Goal: Information Seeking & Learning: Check status

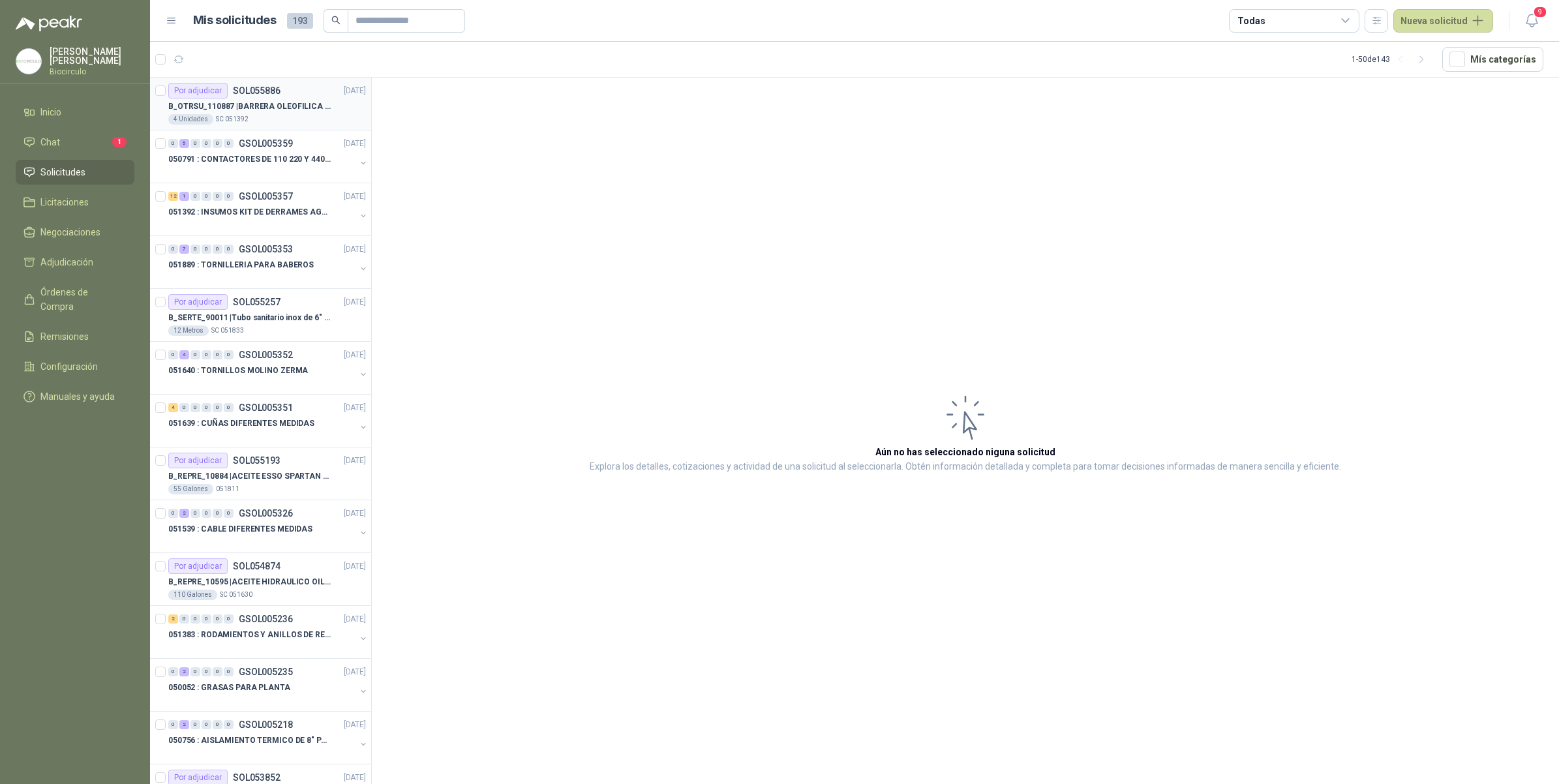
click at [288, 106] on p "B_OTRSU_110887 | [PERSON_NAME] OLEOFILICA 3" X1.20 MTS IMPORTADO" at bounding box center [249, 106] width 163 height 12
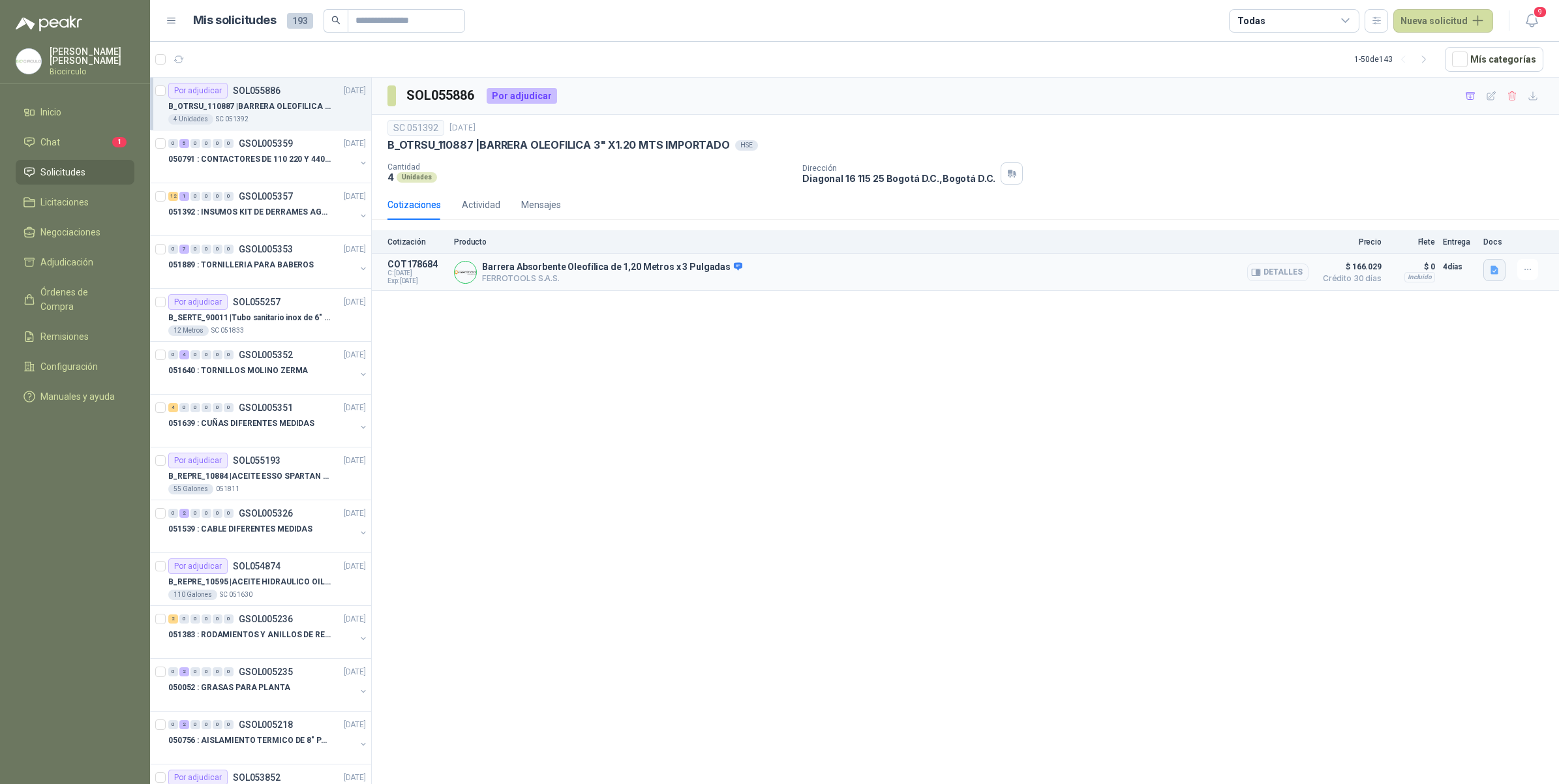
click at [1489, 276] on icon "button" at bounding box center [1495, 270] width 11 height 11
click at [1471, 227] on button "image.png" at bounding box center [1470, 228] width 57 height 14
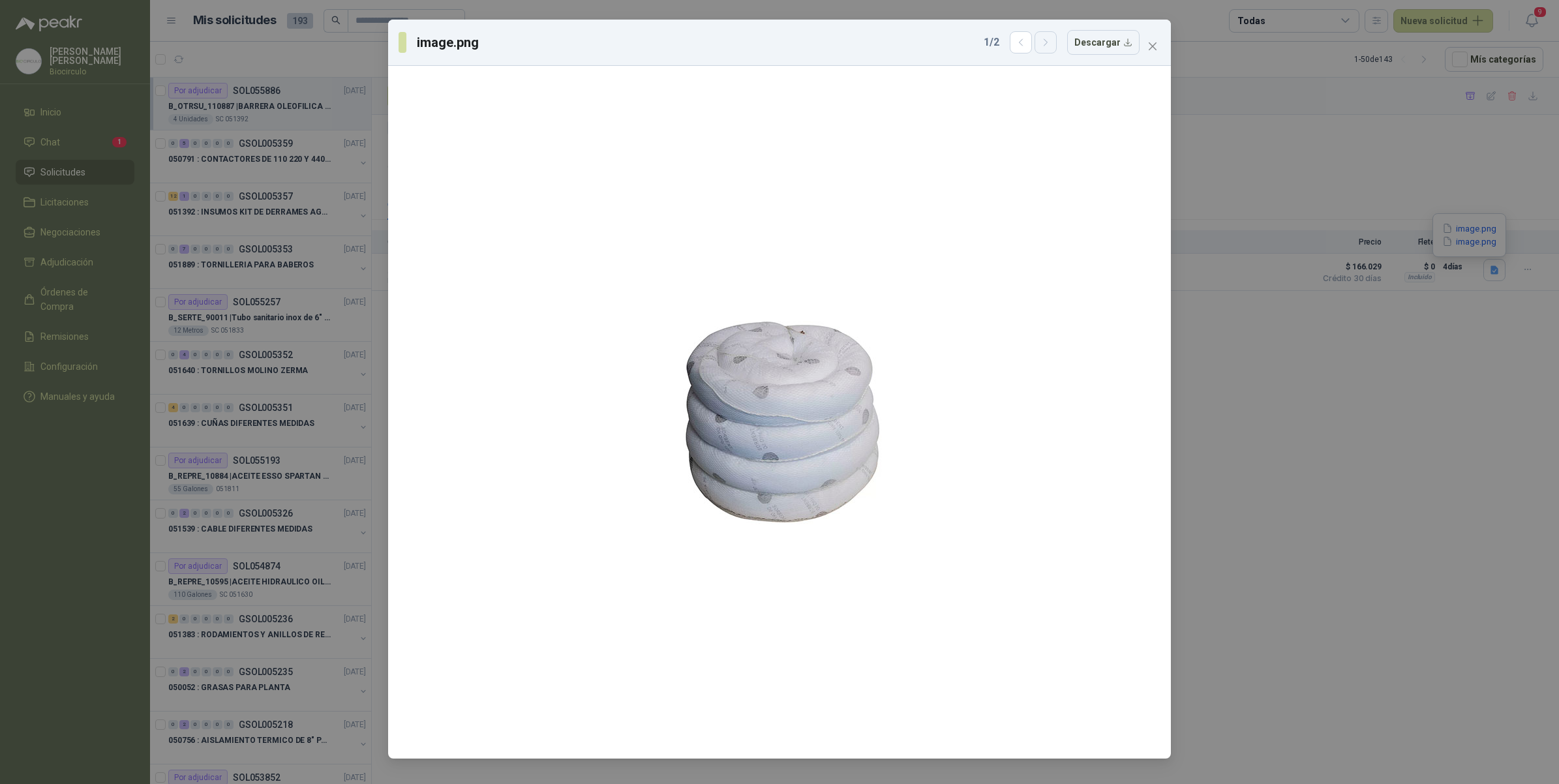
click at [1051, 46] on icon "button" at bounding box center [1046, 43] width 11 height 11
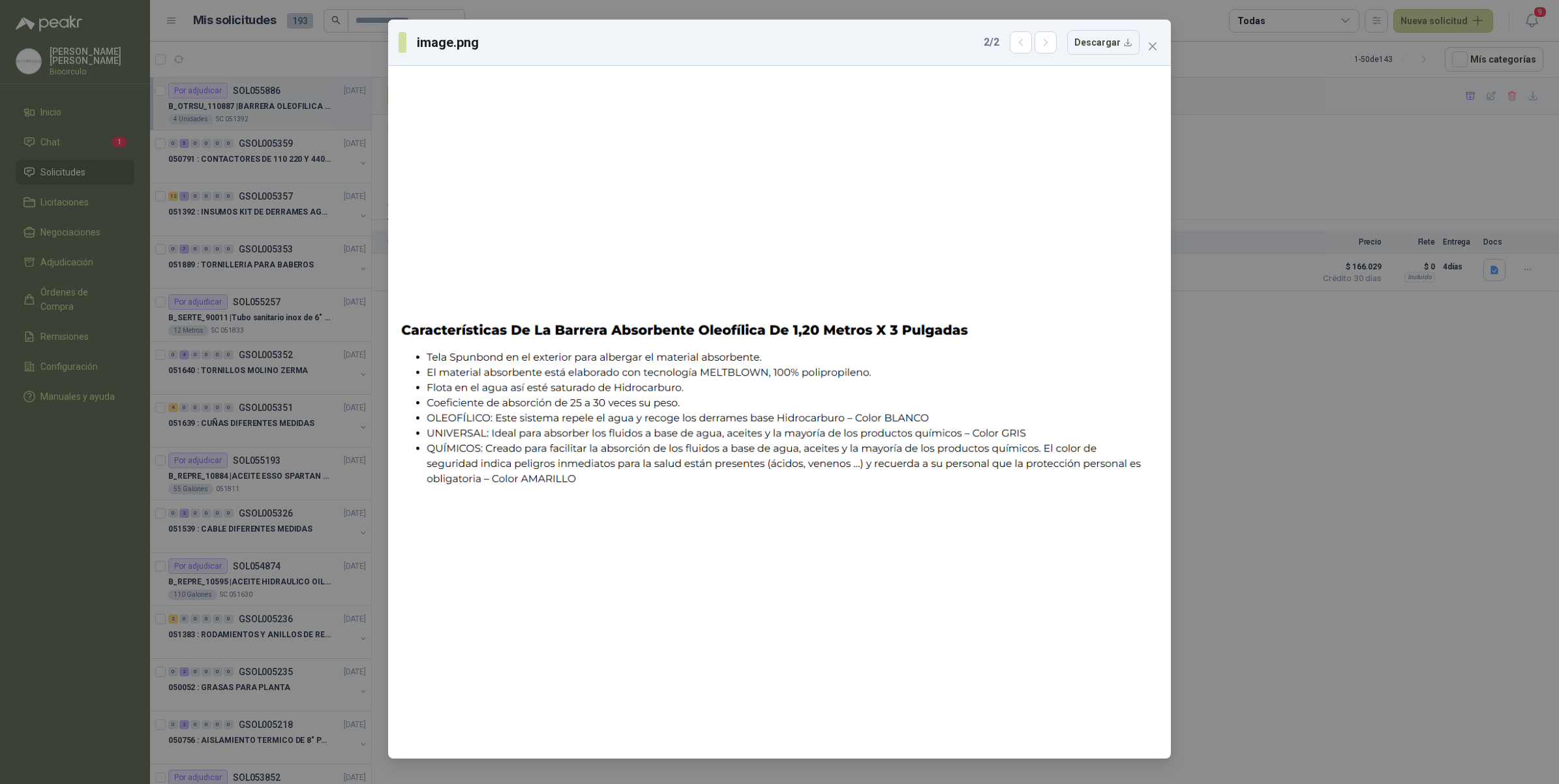
click at [1406, 344] on div "image.png 2 / 2 Descargar" at bounding box center [779, 392] width 1559 height 784
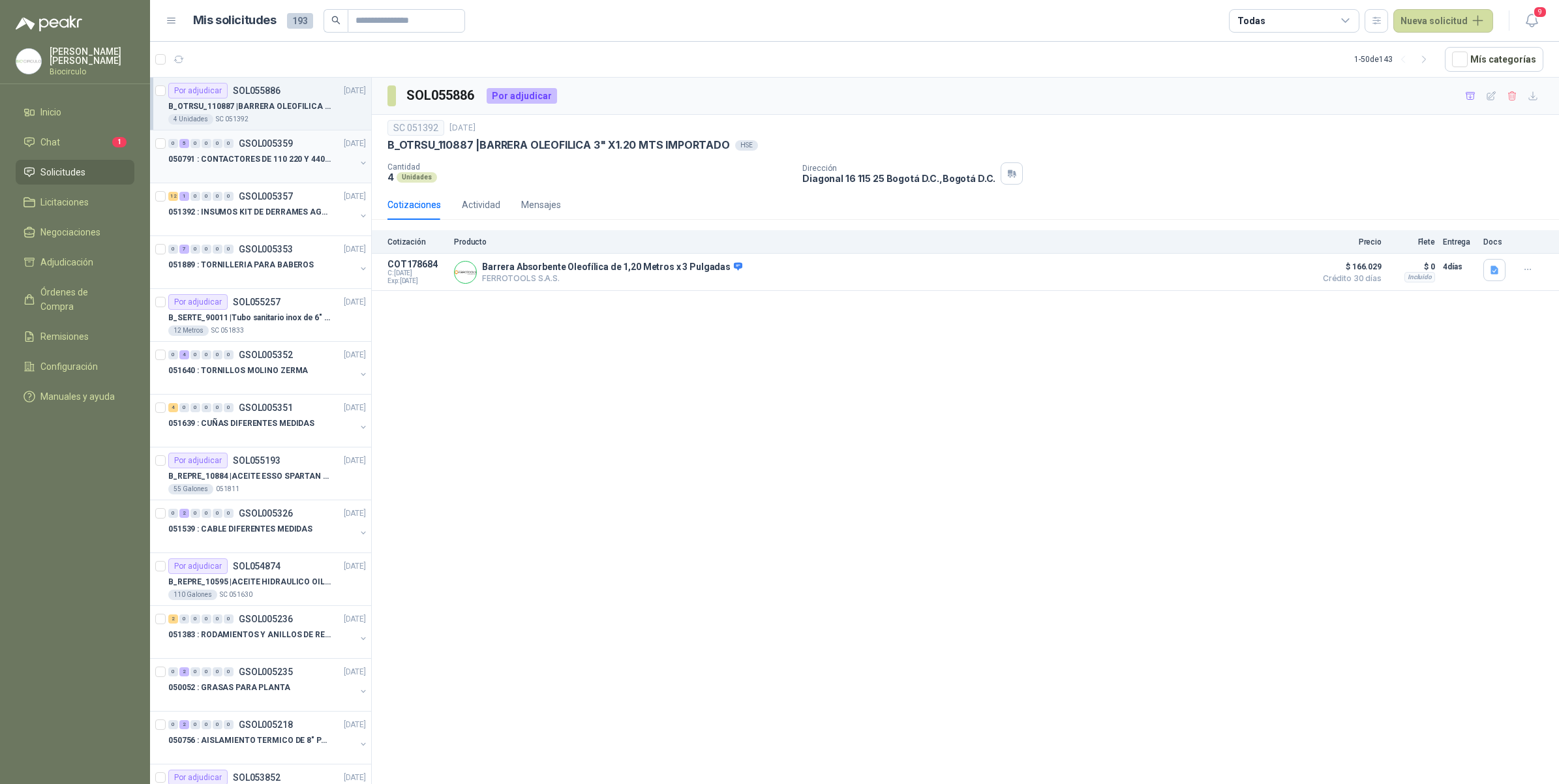
click at [241, 148] on div "0 5 0 0 0 0 GSOL005359 [DATE]" at bounding box center [268, 143] width 200 height 16
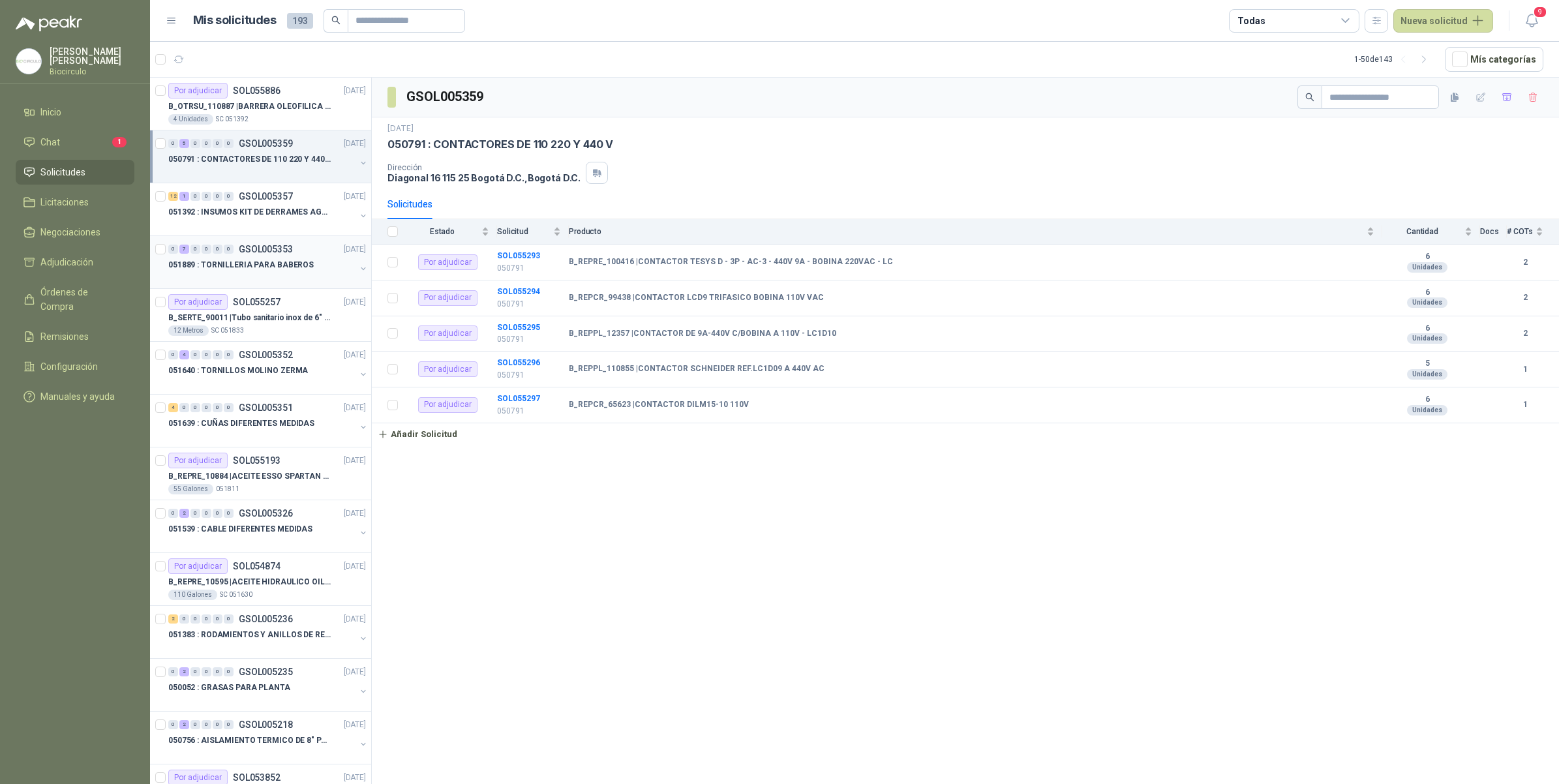
click at [321, 264] on div "051889 : TORNILLERIA PARA BABEROS" at bounding box center [262, 264] width 187 height 16
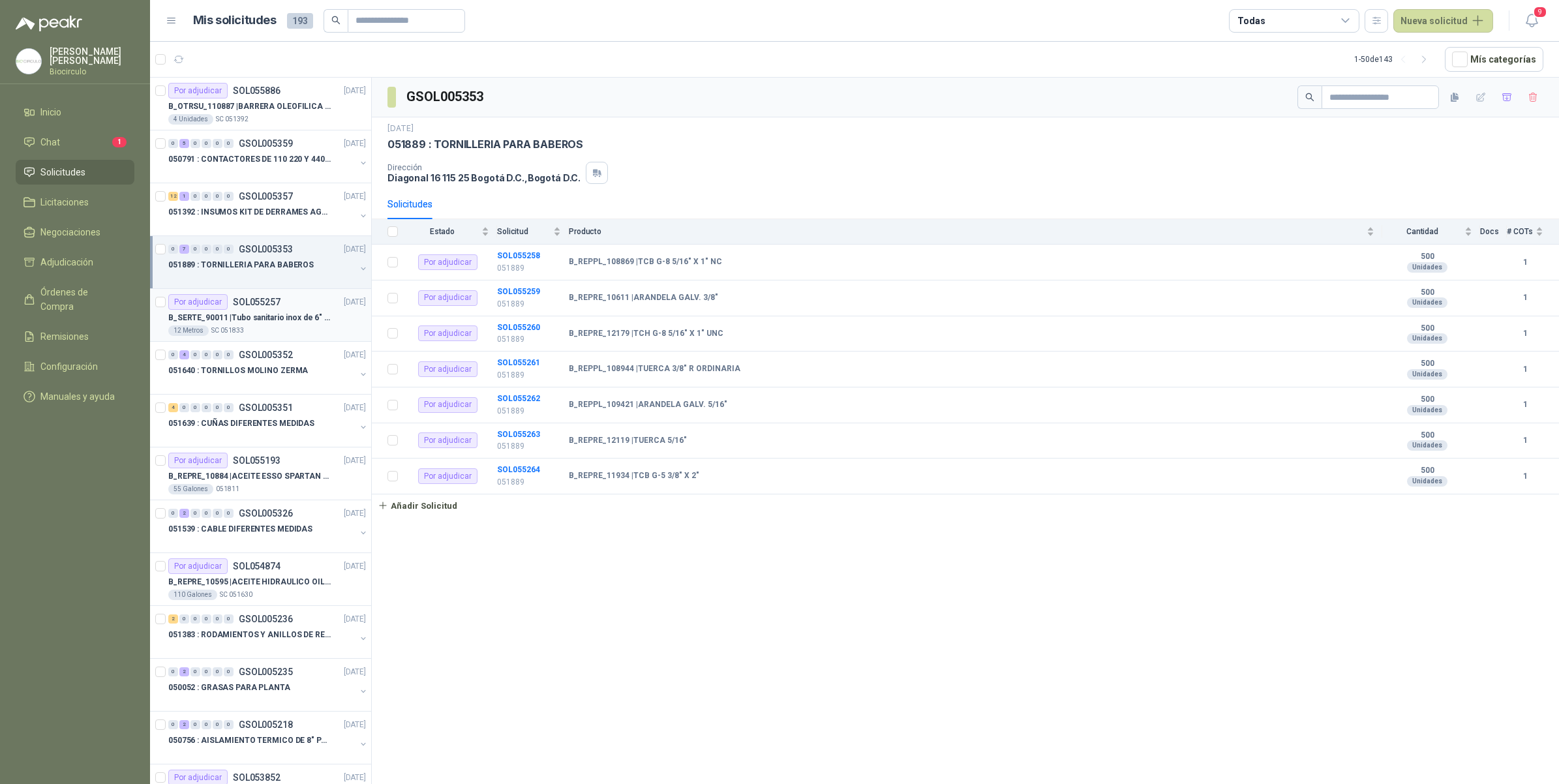
click at [312, 327] on div "12 Metros SC 051833" at bounding box center [267, 330] width 198 height 10
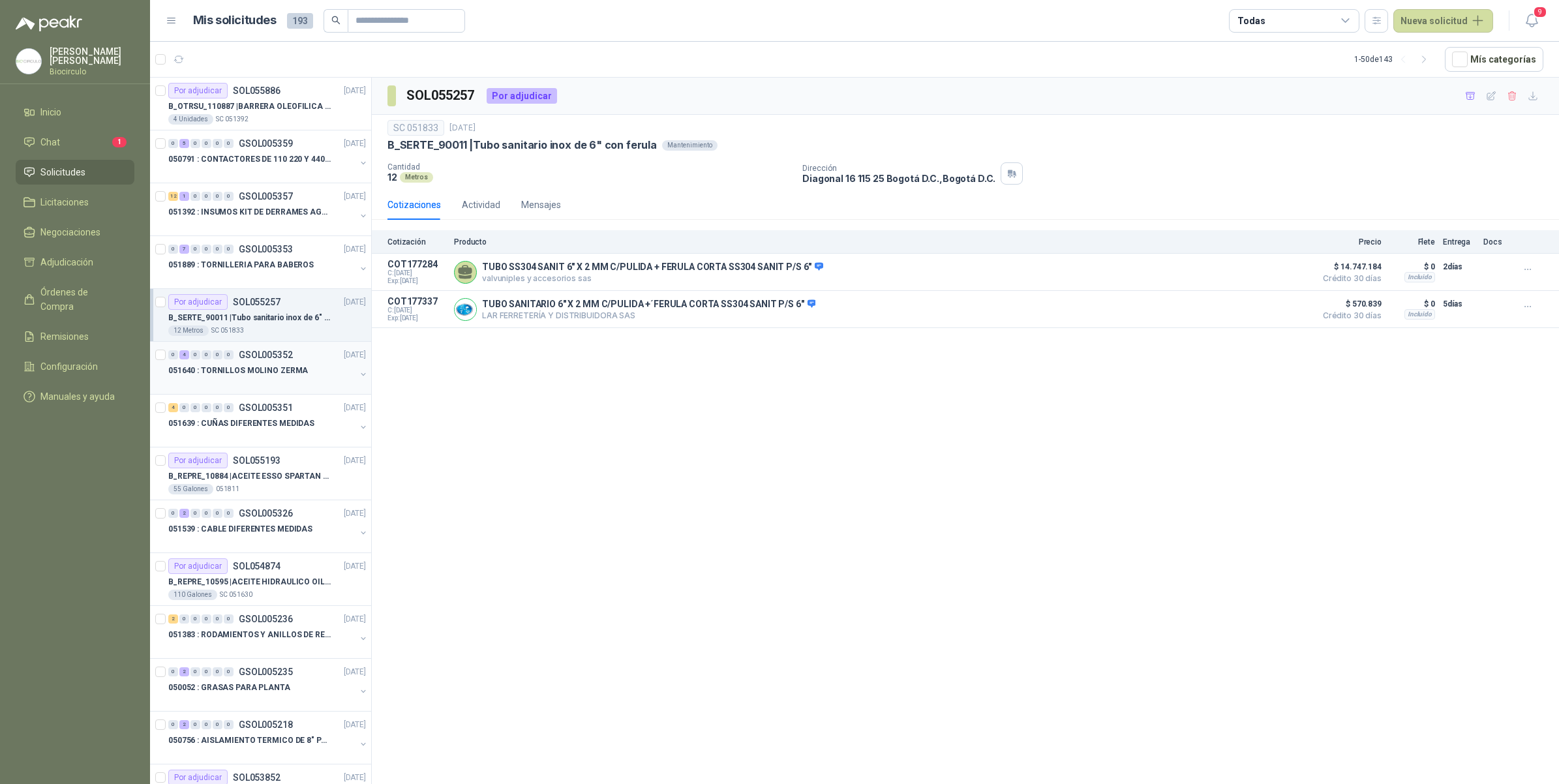
click at [287, 378] on div "051640 : TORNILLOS MOLINO ZERMA" at bounding box center [262, 370] width 187 height 16
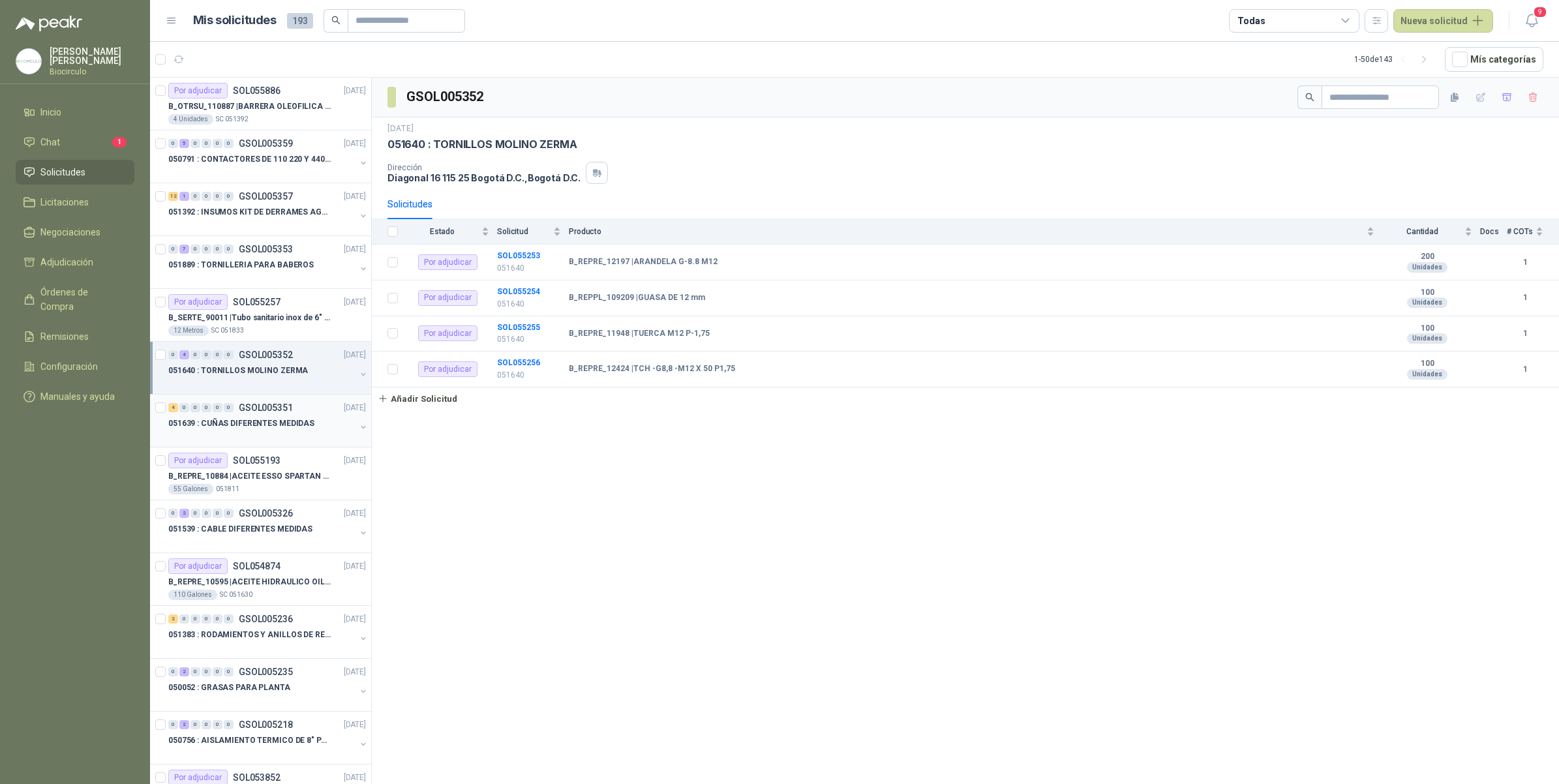
click at [279, 417] on div "051639 : CUÑAS DIFERENTES MEDIDAS" at bounding box center [262, 423] width 187 height 16
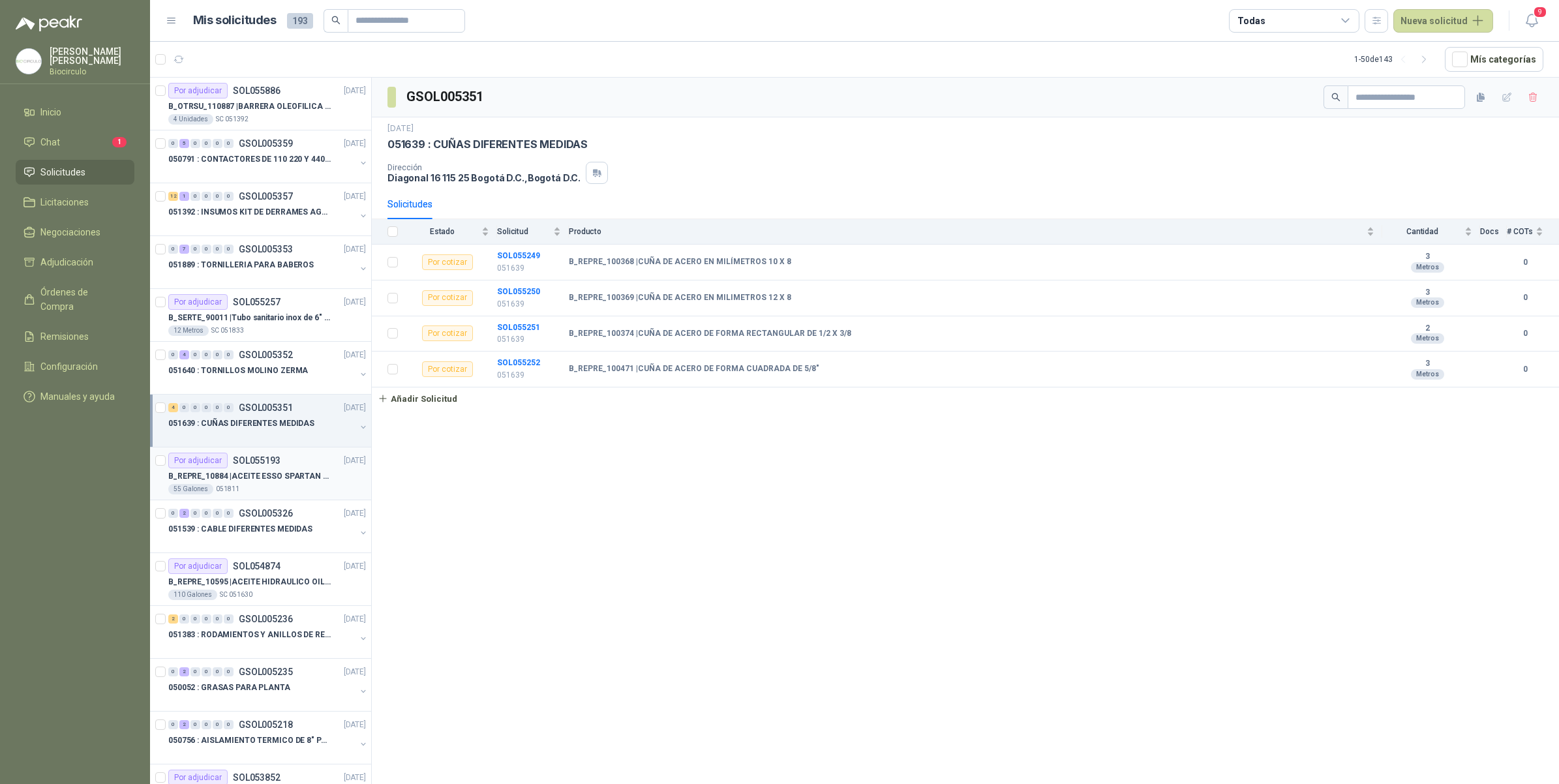
click at [281, 464] on div "Por adjudicar SOL055193 [DATE]" at bounding box center [267, 460] width 198 height 16
